Goal: Check status: Check status

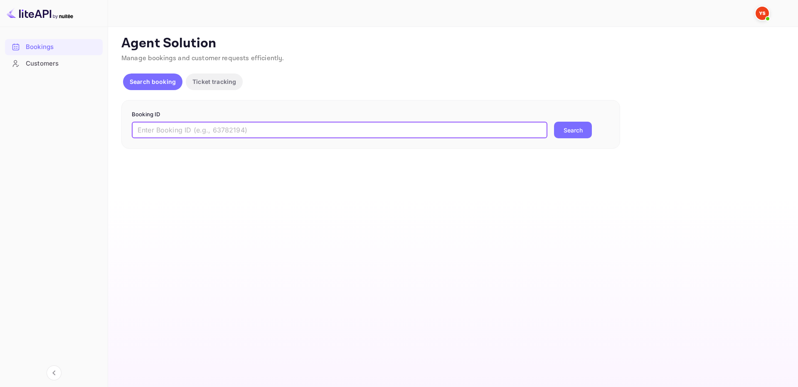
drag, startPoint x: 485, startPoint y: 131, endPoint x: 556, endPoint y: 129, distance: 71.1
click at [485, 131] on input "text" at bounding box center [340, 130] width 416 height 17
paste input "9528773"
type input "9528773"
click at [562, 129] on button "Search" at bounding box center [573, 130] width 38 height 17
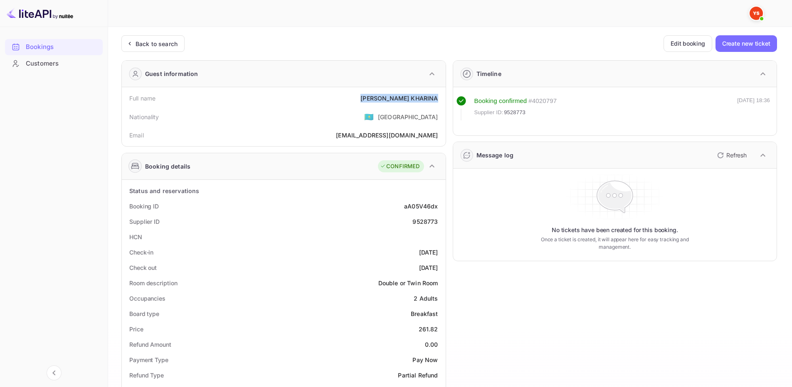
drag, startPoint x: 390, startPoint y: 97, endPoint x: 436, endPoint y: 99, distance: 46.6
click at [436, 99] on div "Full name [PERSON_NAME]" at bounding box center [283, 98] width 317 height 15
copy div "[PERSON_NAME]"
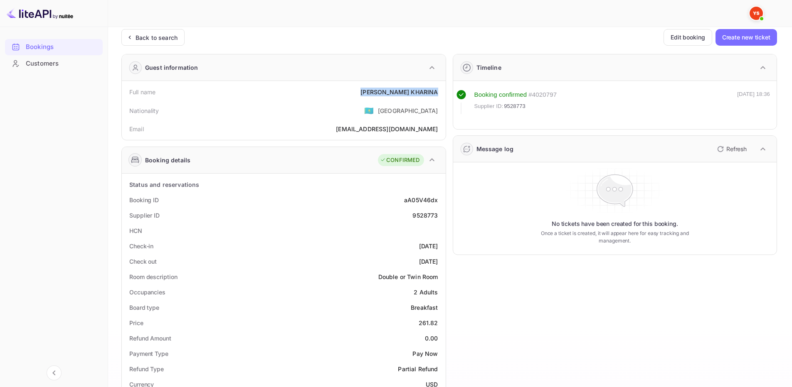
scroll to position [42, 0]
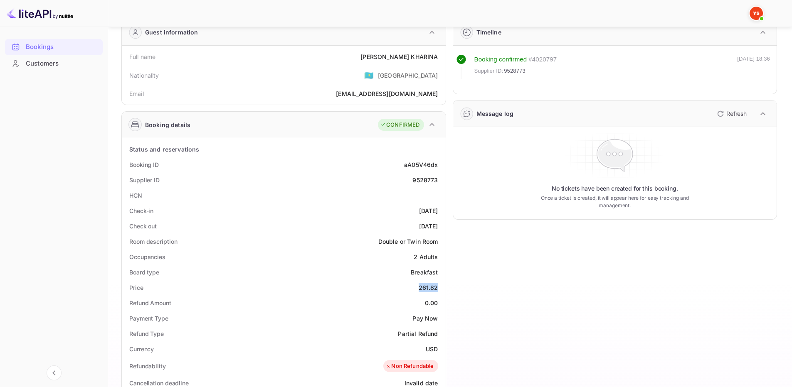
drag, startPoint x: 418, startPoint y: 289, endPoint x: 439, endPoint y: 286, distance: 21.0
click at [439, 286] on div "Price 261.82" at bounding box center [283, 287] width 317 height 15
copy div "261.82"
